Goal: Information Seeking & Learning: Learn about a topic

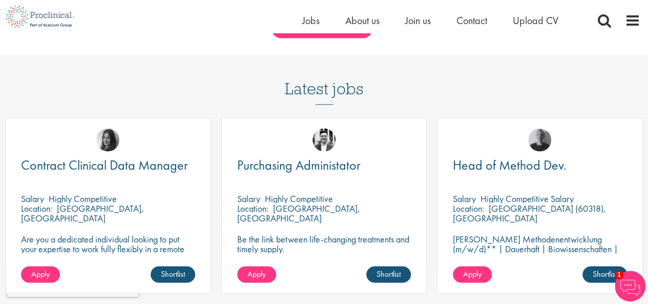
scroll to position [768, 0]
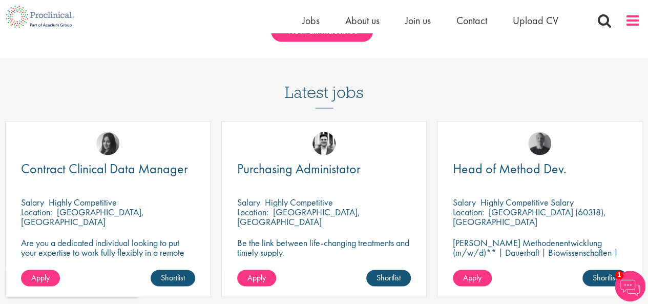
click at [631, 18] on span at bounding box center [632, 20] width 15 height 15
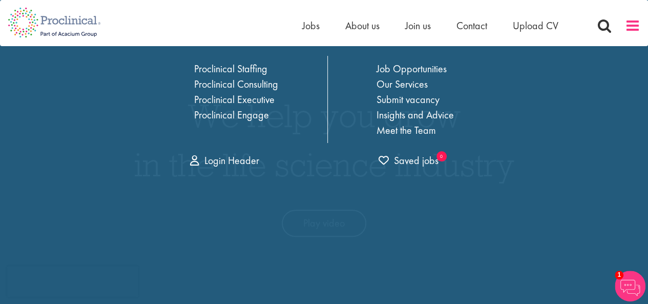
scroll to position [0, 0]
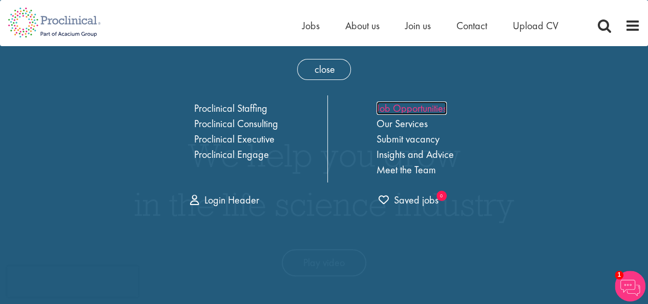
click at [396, 109] on link "Job Opportunities" at bounding box center [412, 107] width 70 height 13
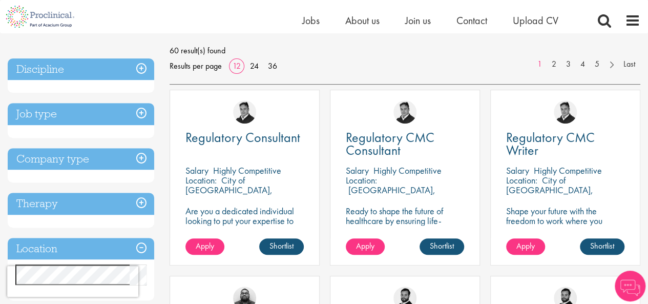
scroll to position [149, 0]
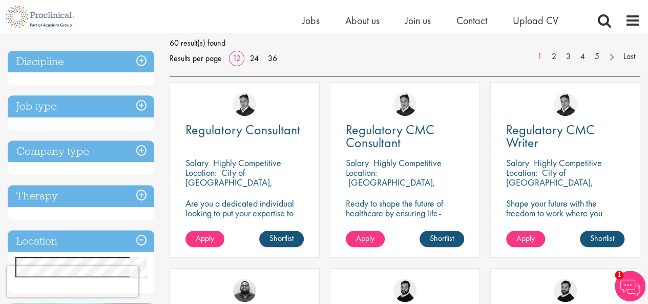
click at [109, 106] on h3 "Job type" at bounding box center [81, 106] width 147 height 22
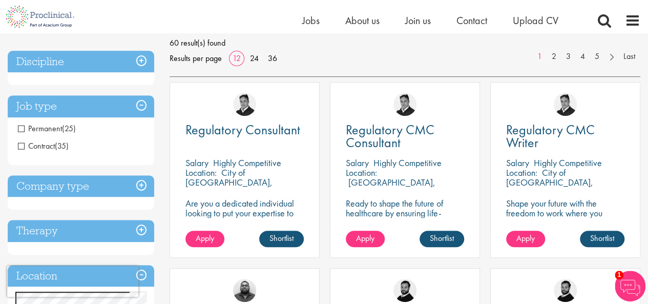
click at [106, 187] on h3 "Company type" at bounding box center [81, 186] width 147 height 22
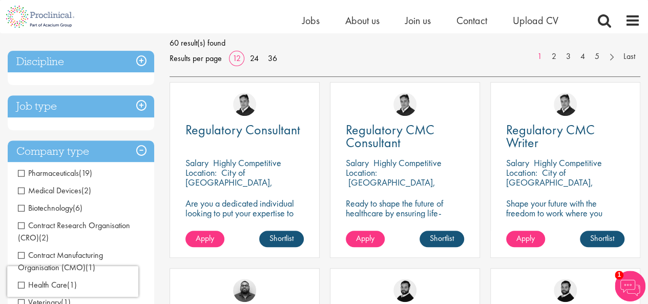
click at [68, 175] on span "Pharmaceuticals" at bounding box center [48, 173] width 61 height 11
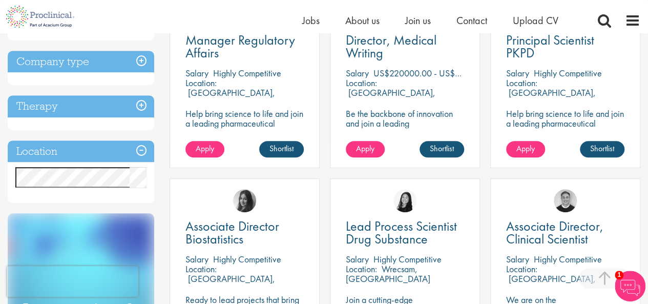
scroll to position [240, 0]
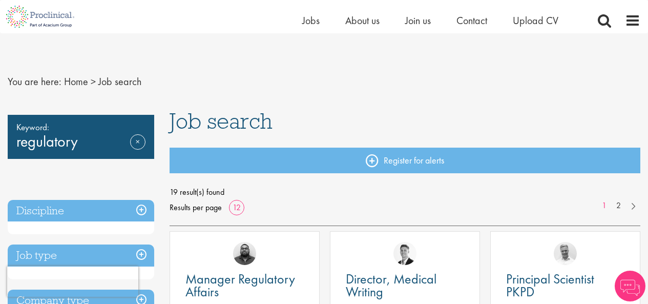
scroll to position [253, 0]
